Goal: Find specific page/section: Find specific page/section

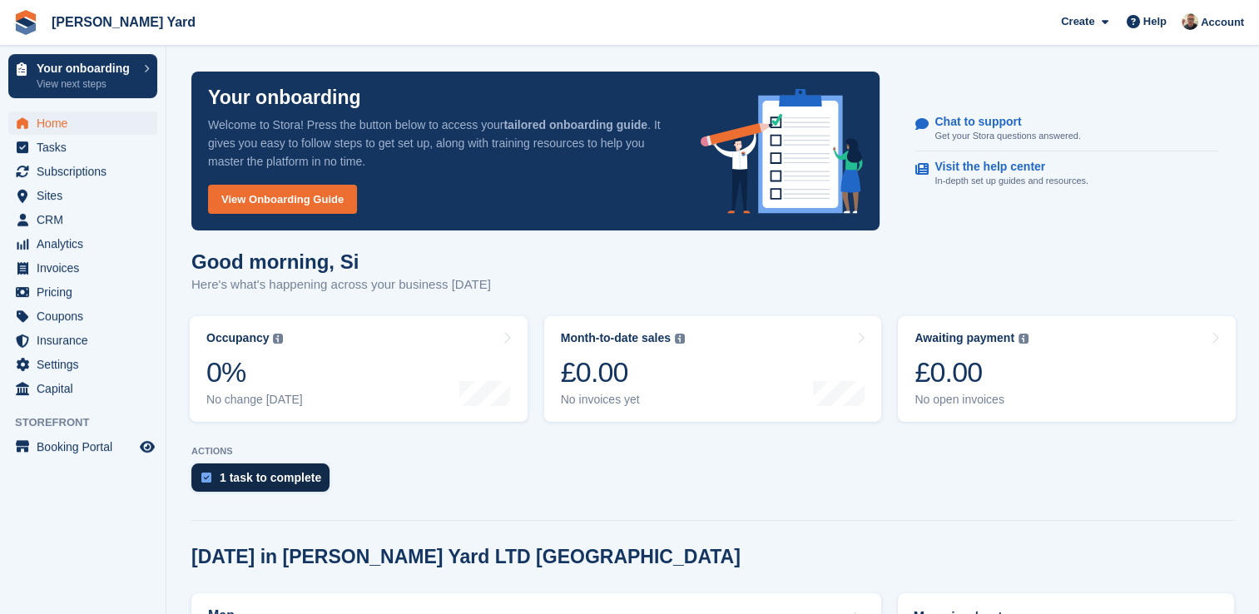
click at [244, 475] on div "1 task to complete" at bounding box center [271, 477] width 102 height 13
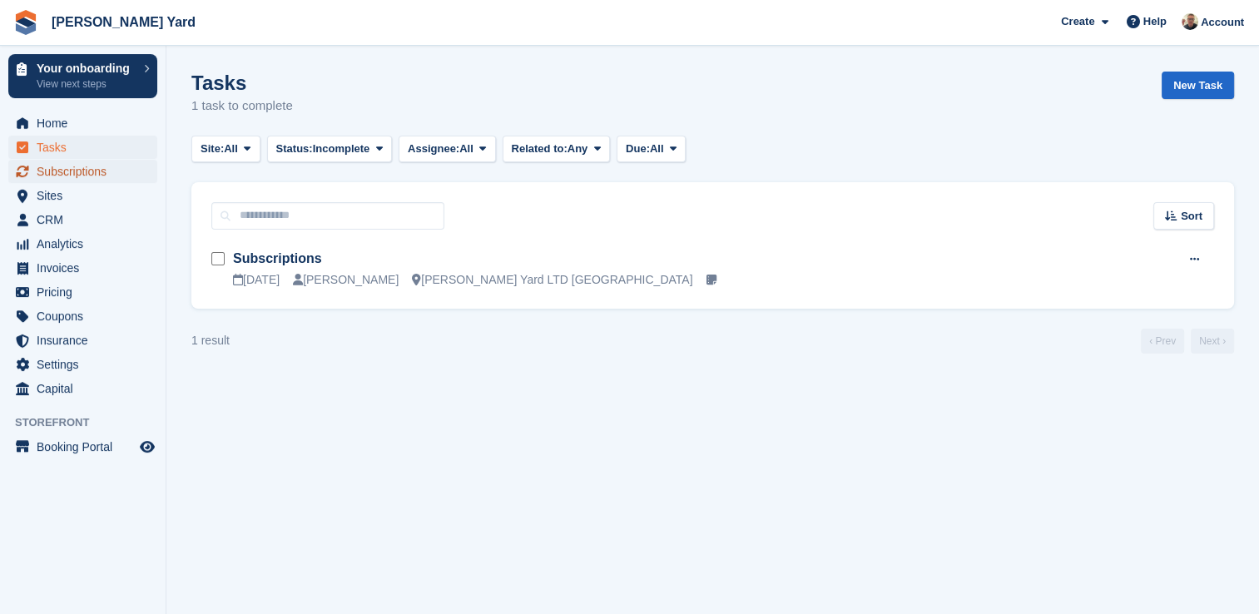
click at [113, 171] on span "Subscriptions" at bounding box center [87, 171] width 100 height 23
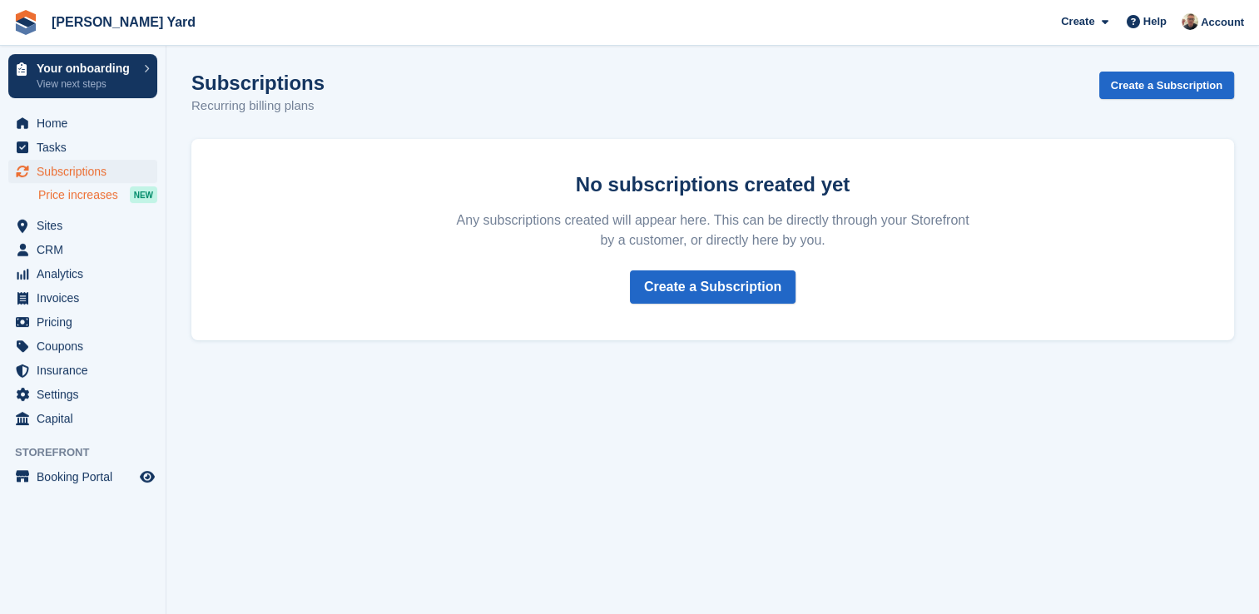
click at [77, 198] on span "Price increases" at bounding box center [78, 195] width 80 height 16
